Goal: Task Accomplishment & Management: Manage account settings

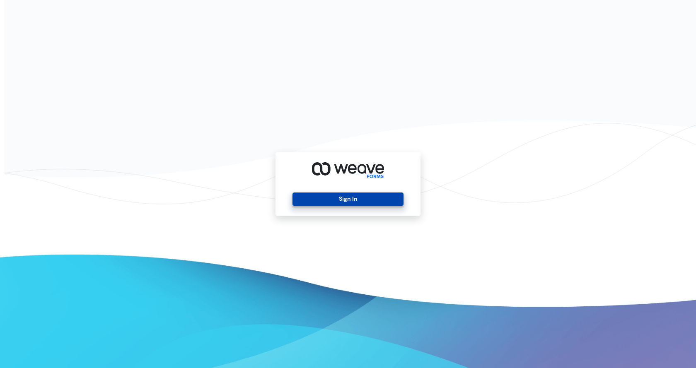
click at [358, 195] on button "Sign In" at bounding box center [347, 199] width 111 height 13
click at [359, 201] on button "Sign In" at bounding box center [347, 199] width 111 height 13
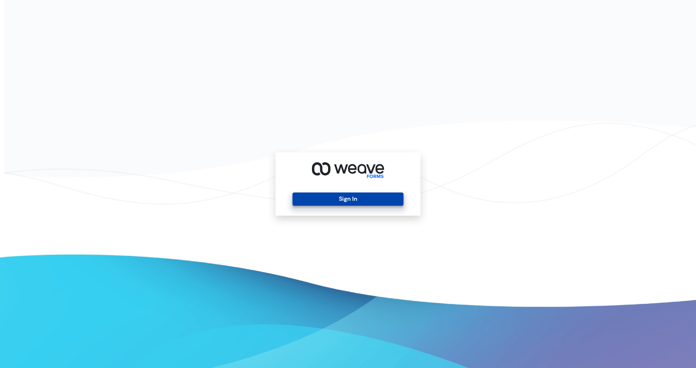
drag, startPoint x: 359, startPoint y: 201, endPoint x: 571, endPoint y: 287, distance: 229.4
click at [359, 201] on button "Sign In" at bounding box center [347, 199] width 111 height 13
click at [571, 287] on div "Sign In" at bounding box center [348, 184] width 696 height 368
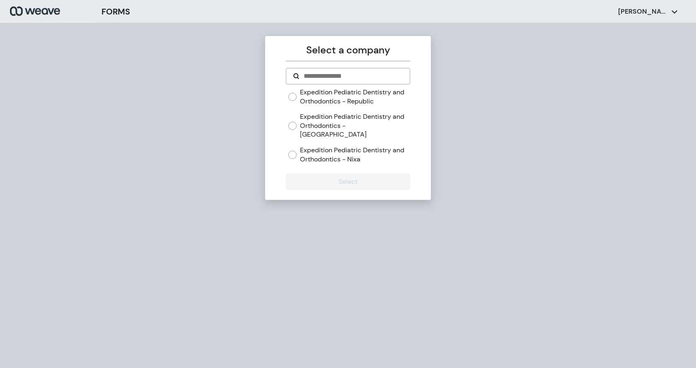
drag, startPoint x: 376, startPoint y: 130, endPoint x: 380, endPoint y: 144, distance: 14.5
click at [376, 130] on label "Expedition Pediatric Dentistry and Orthodontics - Springfield" at bounding box center [355, 125] width 110 height 27
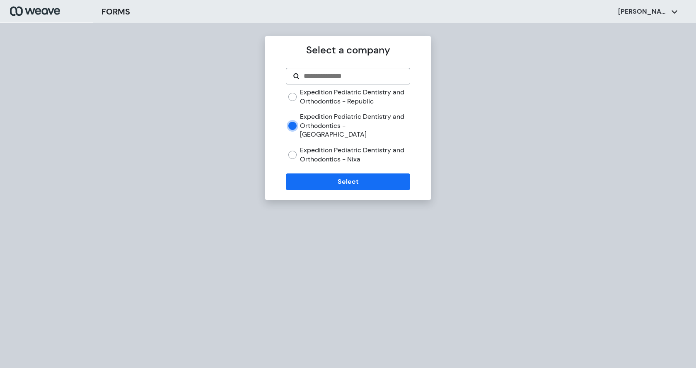
click at [385, 161] on div "Expedition Pediatric Dentistry and Orthodontics - Republic Expedition Pediatric…" at bounding box center [348, 129] width 124 height 82
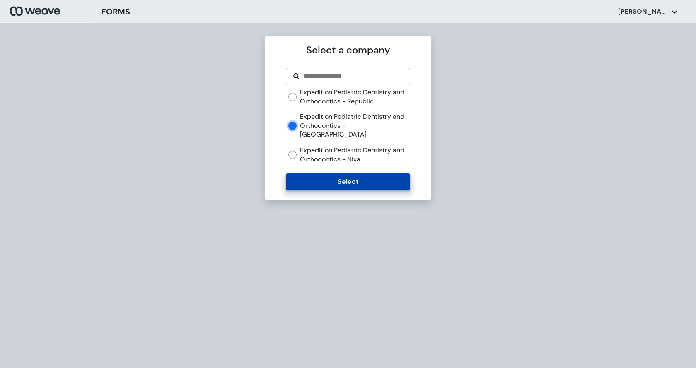
click at [382, 173] on button "Select" at bounding box center [348, 181] width 124 height 17
